Goal: Communication & Community: Share content

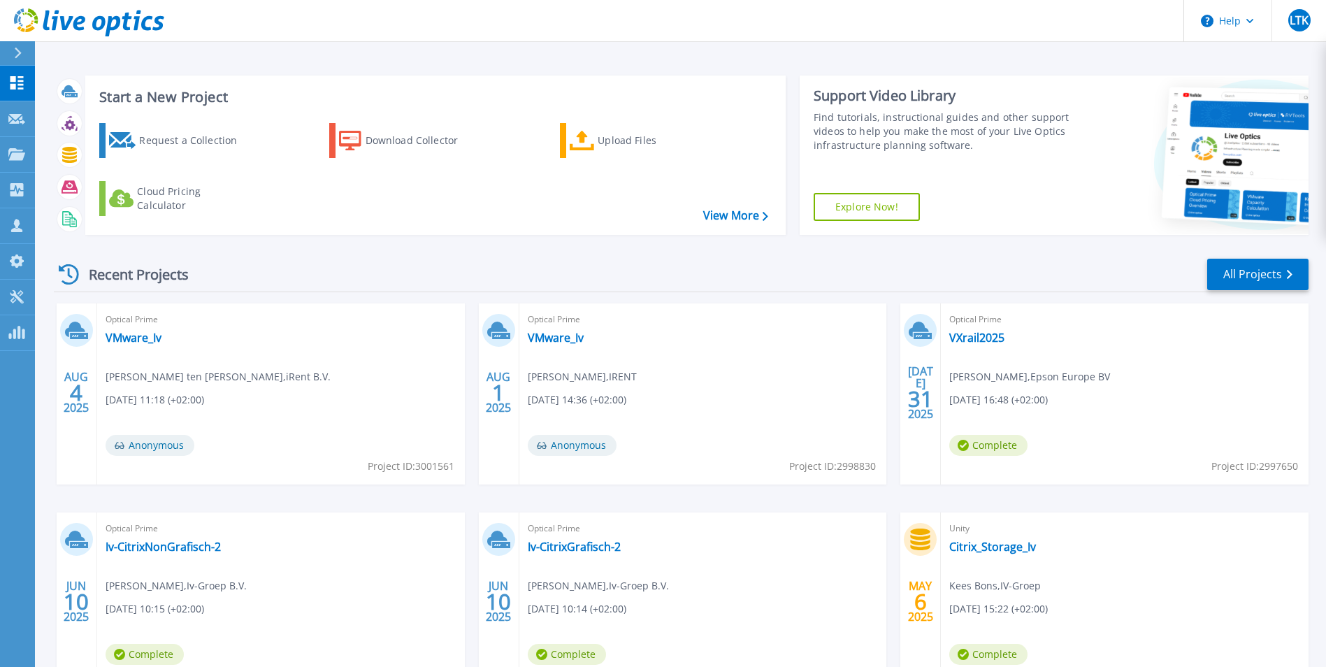
scroll to position [70, 0]
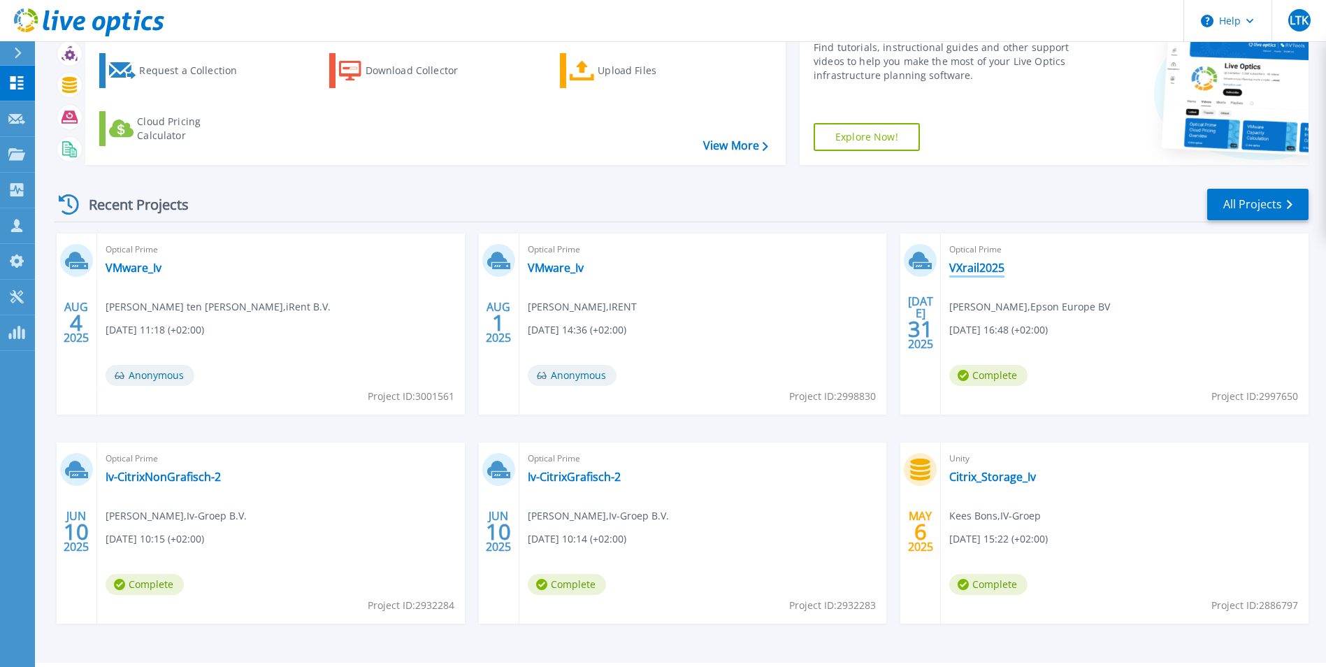
click at [992, 263] on link "VXrail2025" at bounding box center [976, 268] width 55 height 14
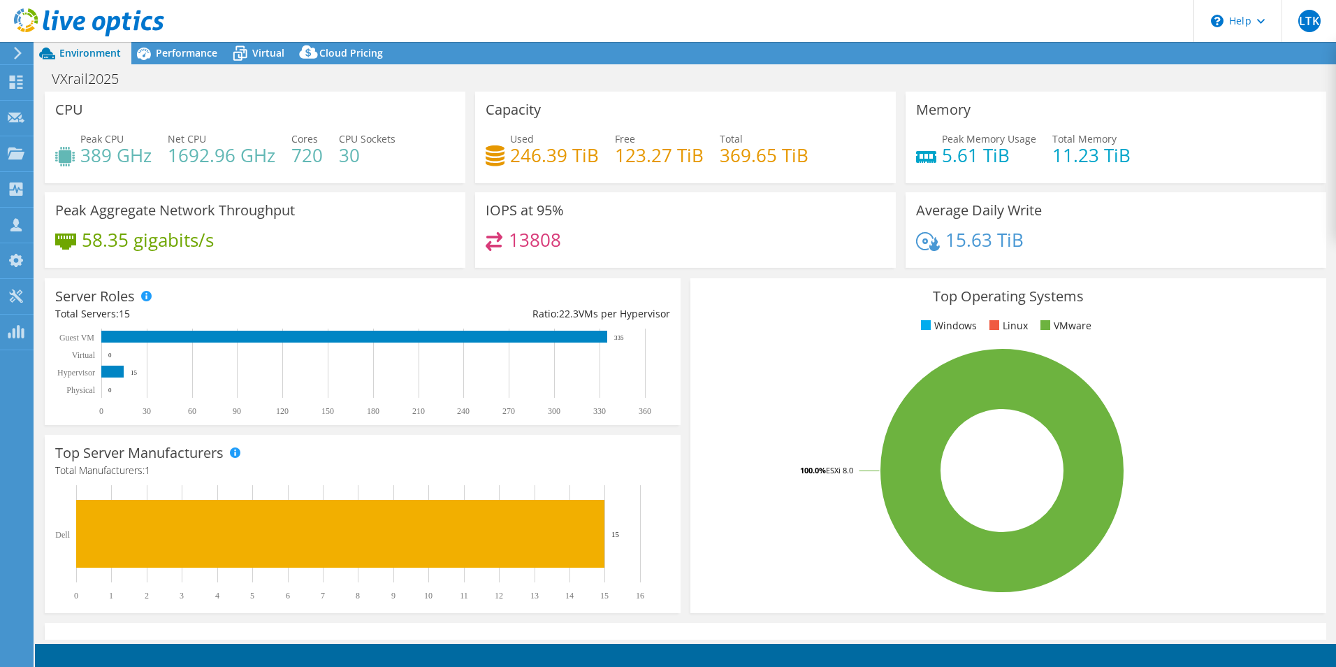
select select "USD"
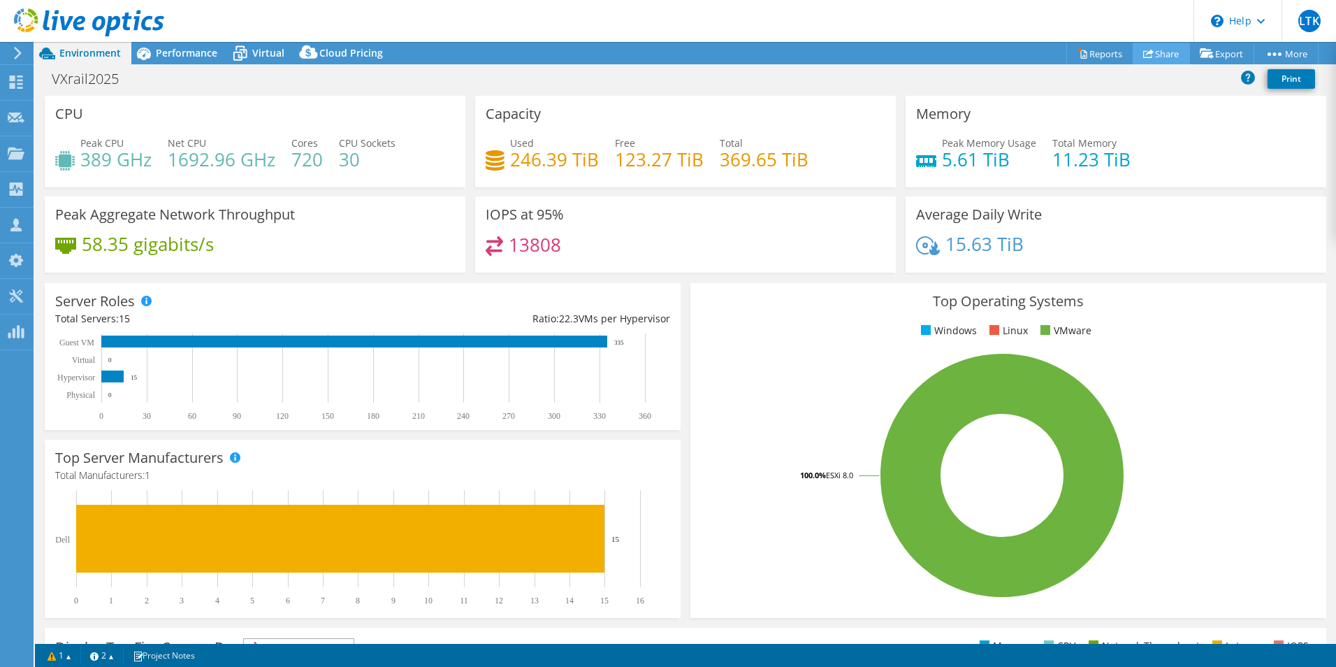
click at [1143, 55] on icon at bounding box center [1148, 53] width 10 height 10
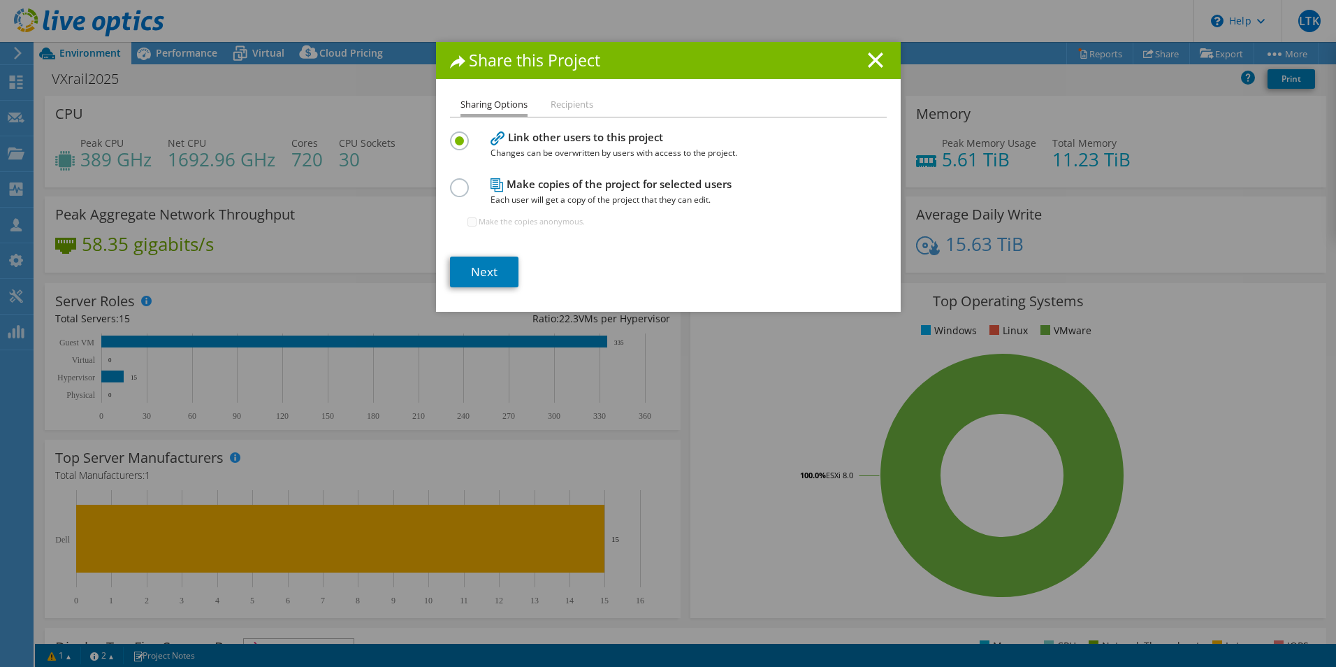
click at [456, 182] on label at bounding box center [462, 179] width 24 height 3
click at [0, 0] on input "radio" at bounding box center [0, 0] width 0 height 0
click at [468, 222] on input "Make the copies anonymous." at bounding box center [472, 221] width 9 height 9
checkbox input "true"
click at [479, 273] on link "Next" at bounding box center [484, 272] width 68 height 31
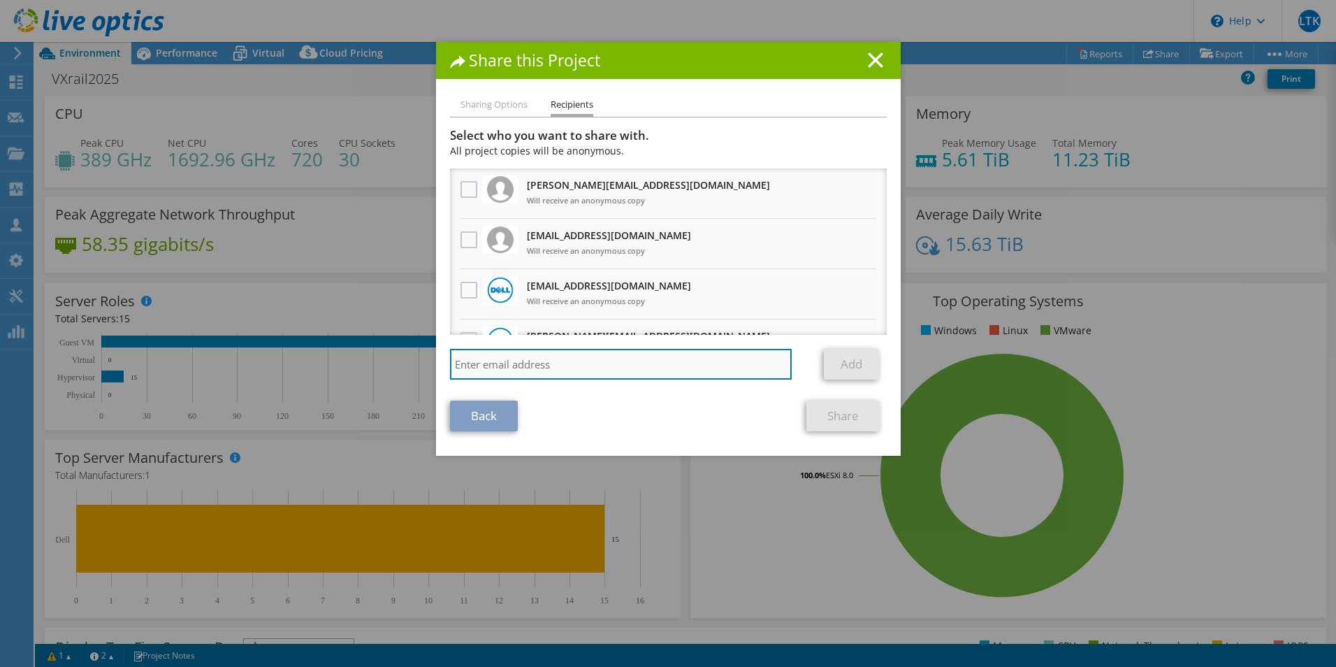
click at [534, 363] on input "search" at bounding box center [621, 364] width 342 height 31
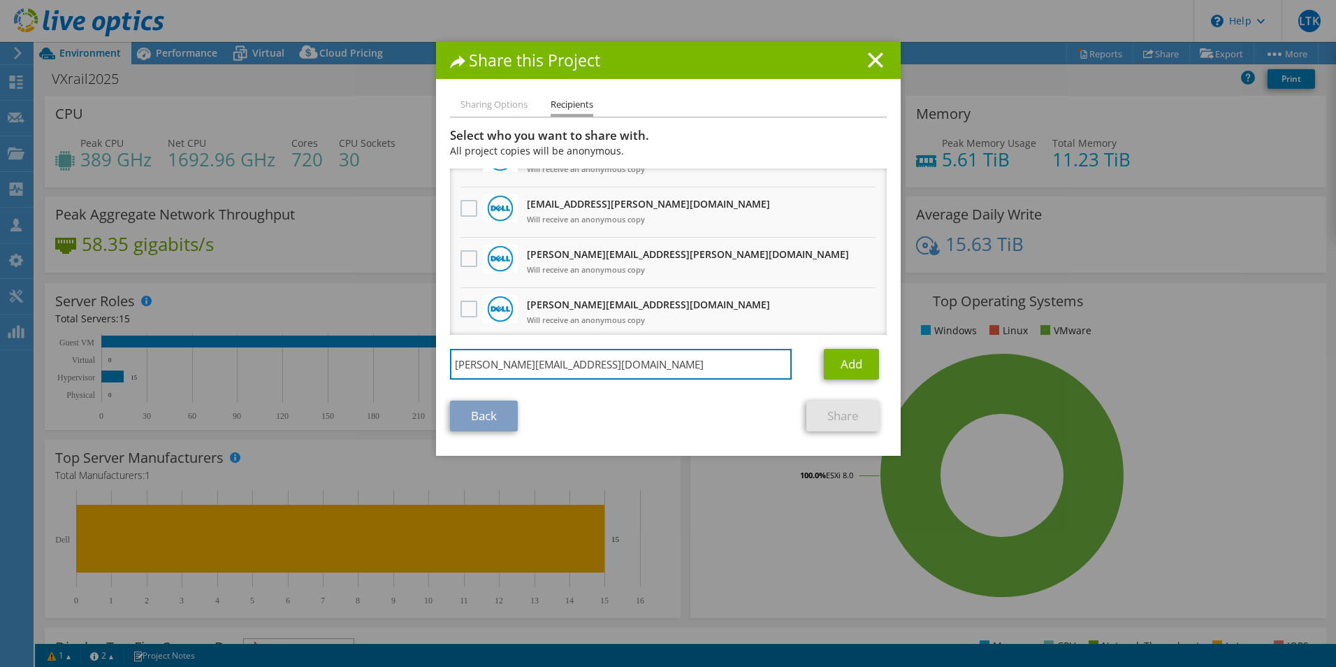
scroll to position [419, 0]
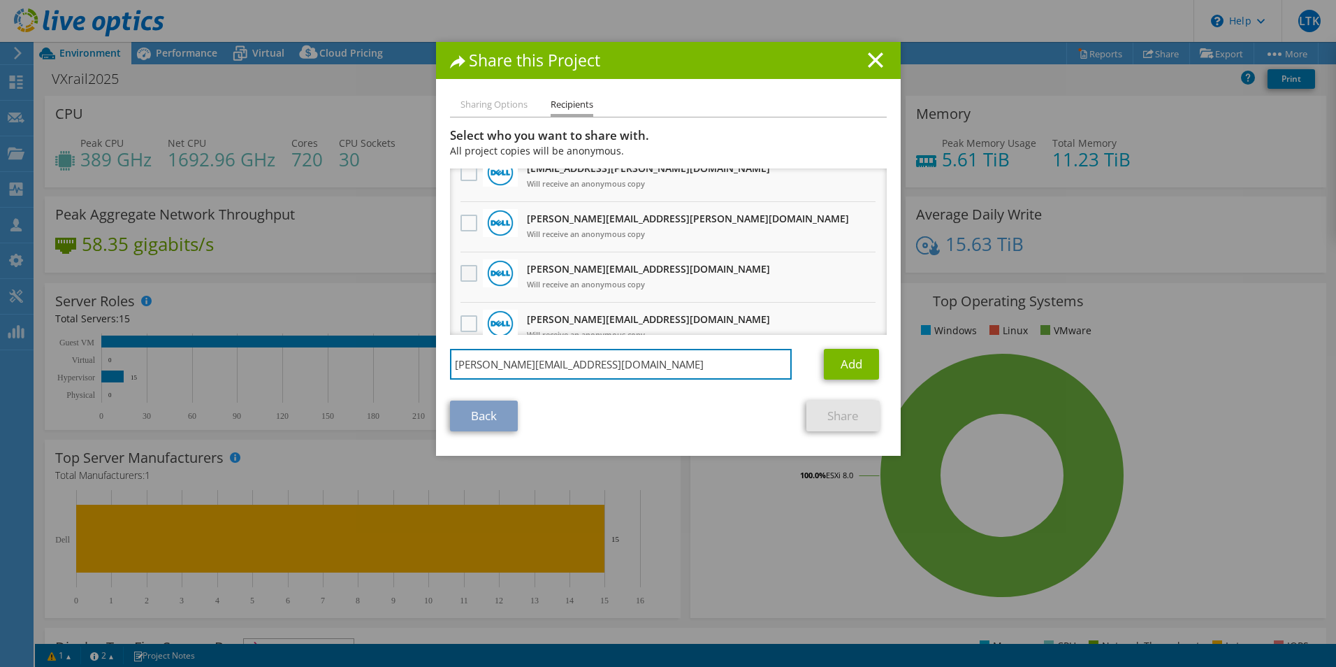
type input "[PERSON_NAME][EMAIL_ADDRESS][DOMAIN_NAME]"
click at [461, 278] on label at bounding box center [471, 273] width 20 height 17
click at [0, 0] on input "checkbox" at bounding box center [0, 0] width 0 height 0
drag, startPoint x: 616, startPoint y: 367, endPoint x: 301, endPoint y: 347, distance: 315.8
click at [301, 347] on div "Share this Project Sharing Options Recipients Link other users to this project …" at bounding box center [668, 333] width 1336 height 583
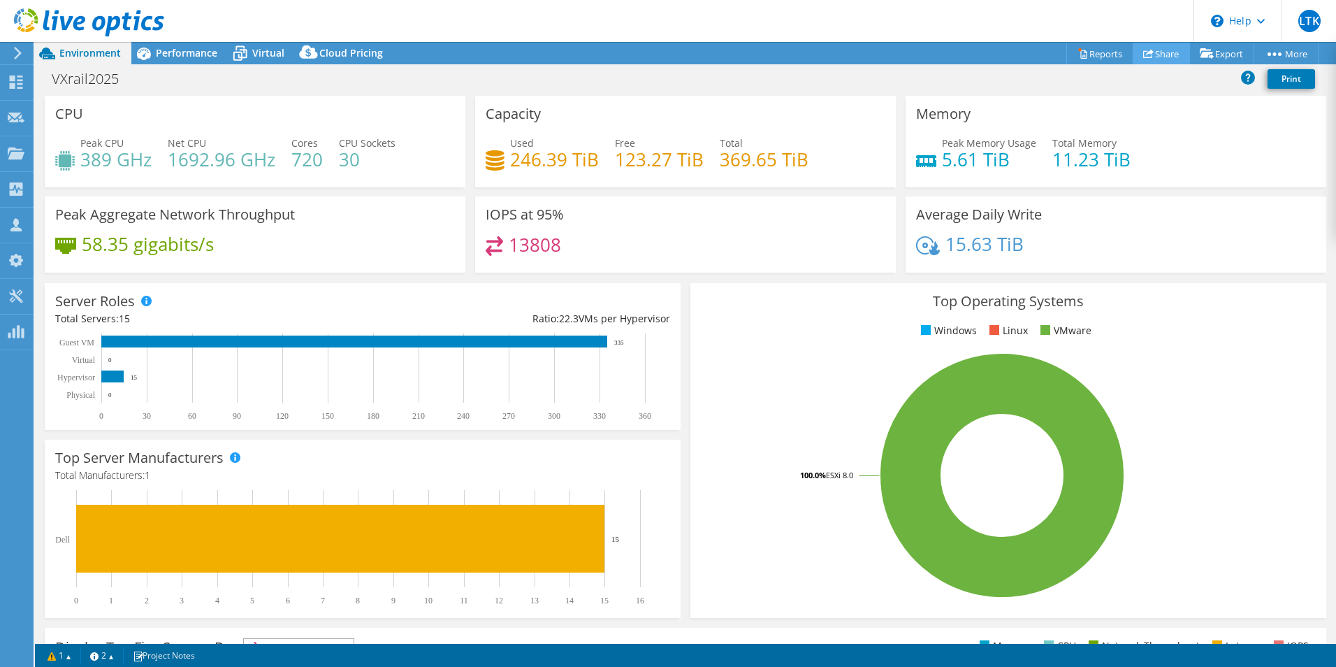
click at [1156, 59] on link "Share" at bounding box center [1161, 54] width 57 height 22
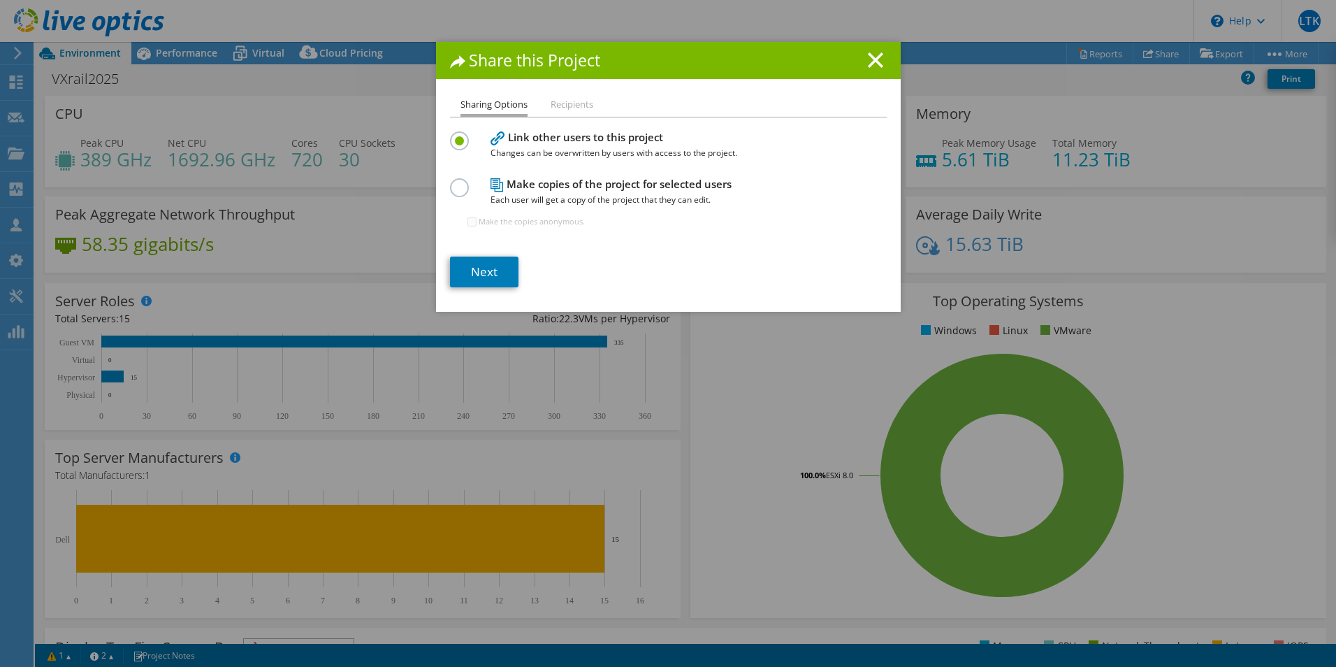
click at [454, 182] on label at bounding box center [462, 179] width 24 height 3
click at [0, 0] on input "radio" at bounding box center [0, 0] width 0 height 0
click at [489, 278] on link "Next" at bounding box center [484, 272] width 68 height 31
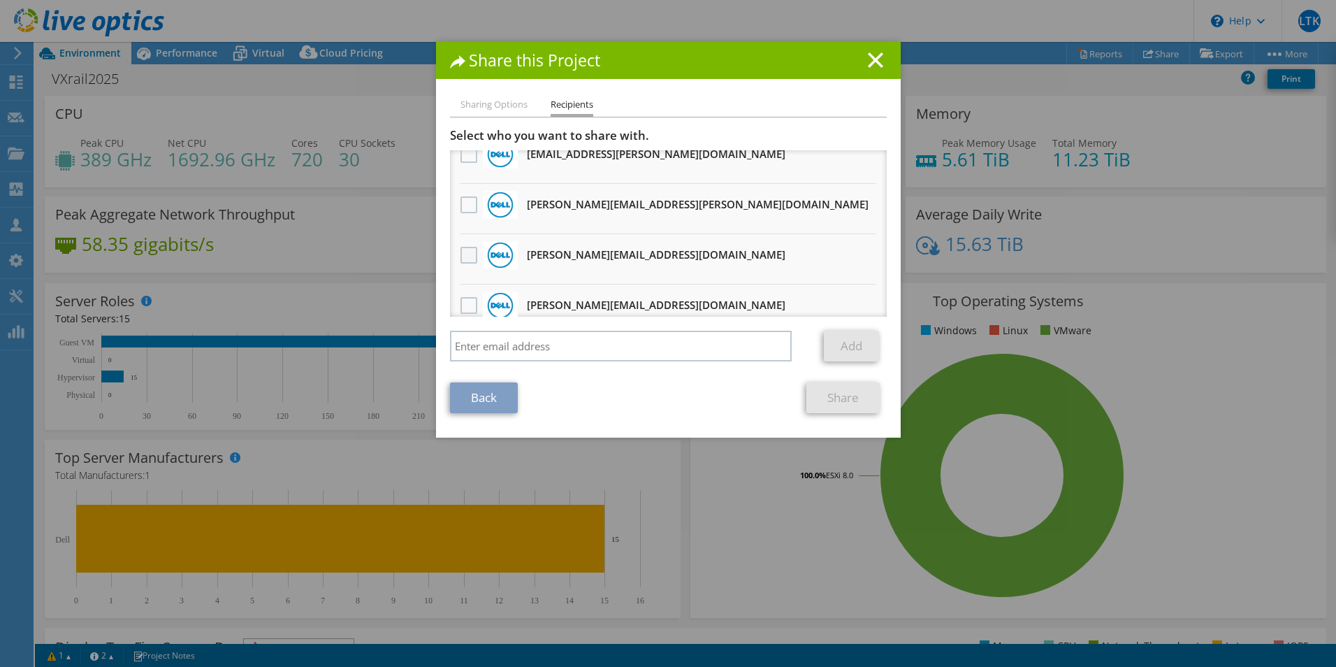
click at [461, 259] on label at bounding box center [471, 255] width 20 height 17
click at [0, 0] on input "checkbox" at bounding box center [0, 0] width 0 height 0
click at [837, 401] on link "Share" at bounding box center [843, 397] width 73 height 31
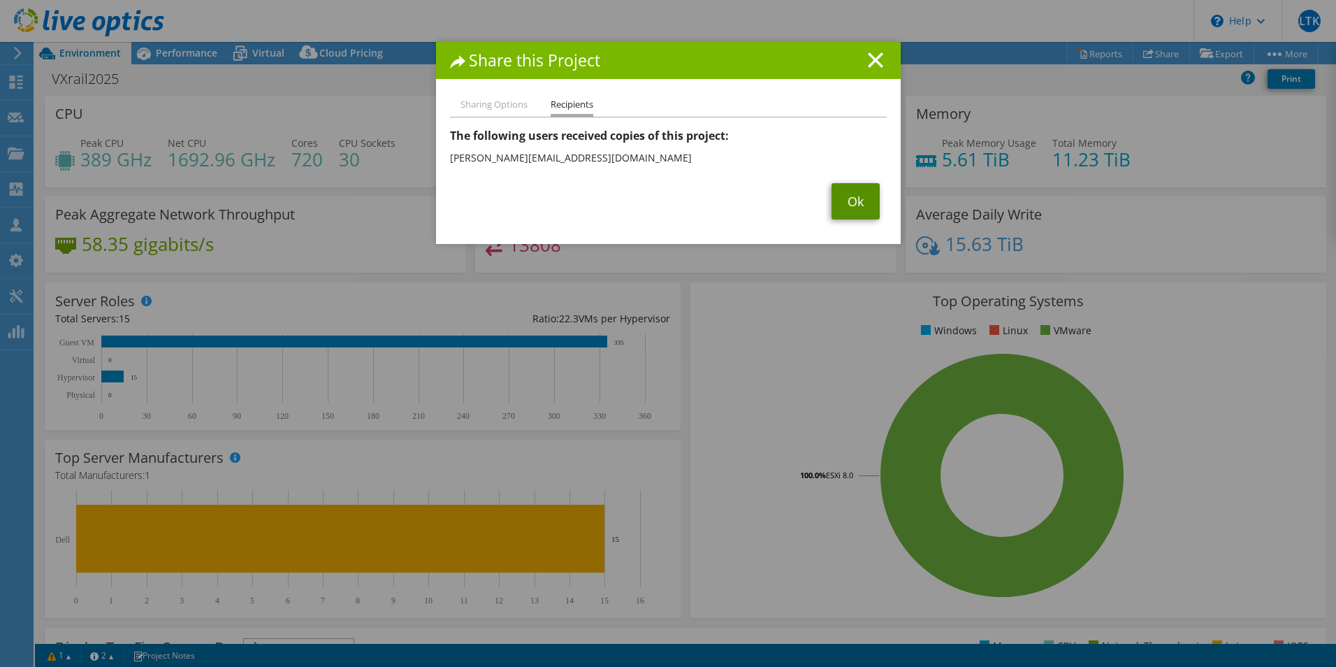
click at [847, 202] on link "Ok" at bounding box center [856, 201] width 48 height 36
